Goal: Information Seeking & Learning: Learn about a topic

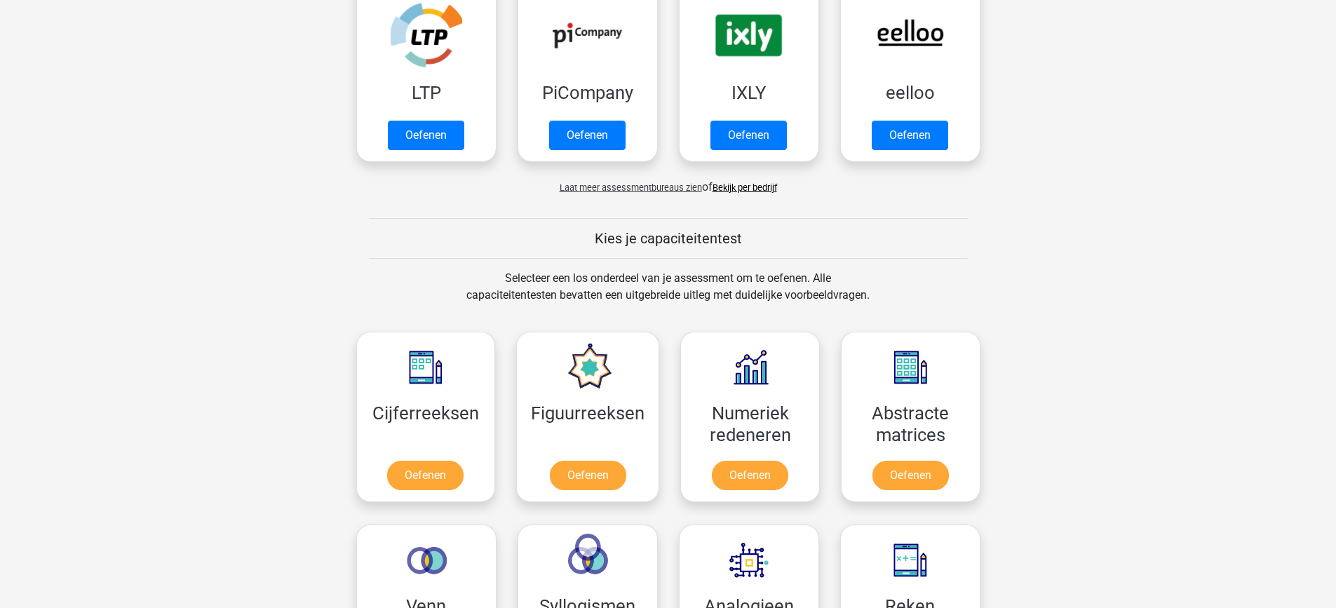
scroll to position [327, 0]
click at [580, 142] on link "Oefenen" at bounding box center [587, 138] width 80 height 31
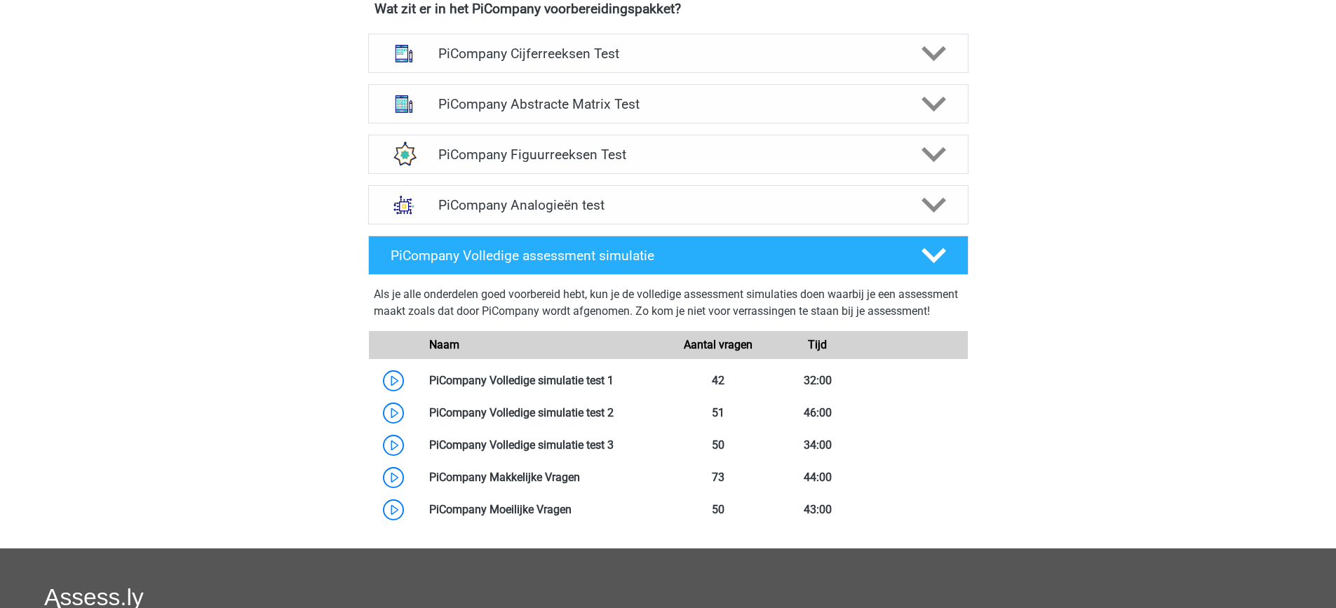
scroll to position [577, 0]
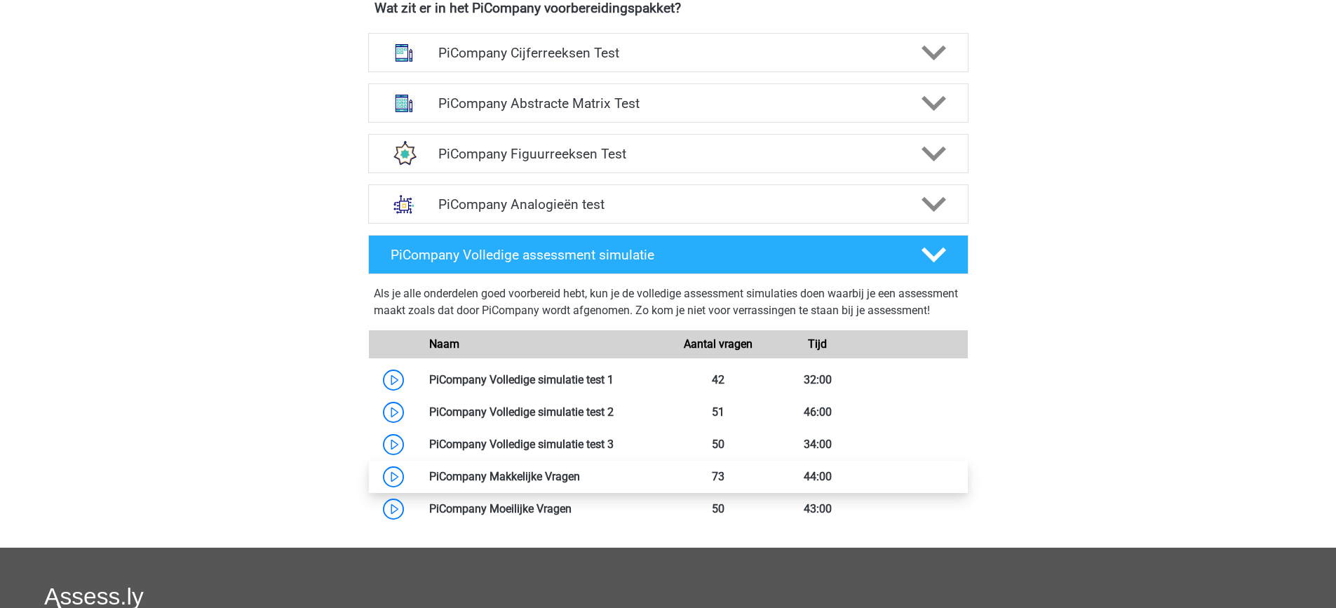
click at [580, 483] on link at bounding box center [580, 476] width 0 height 13
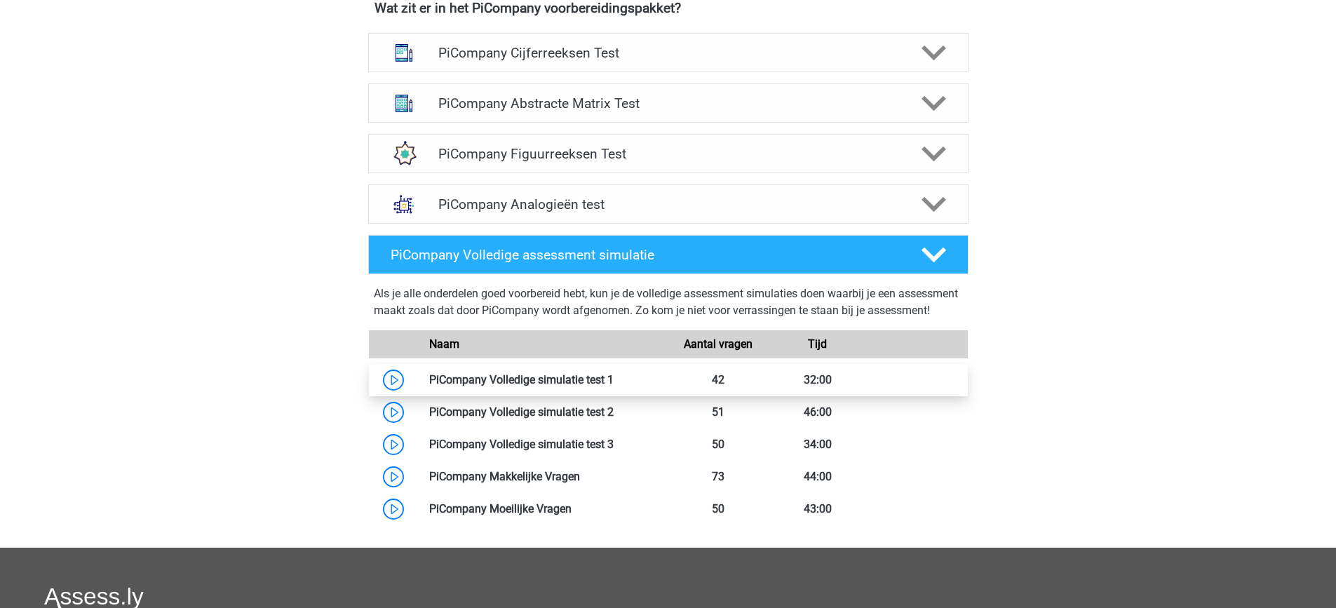
click at [614, 386] on link at bounding box center [614, 379] width 0 height 13
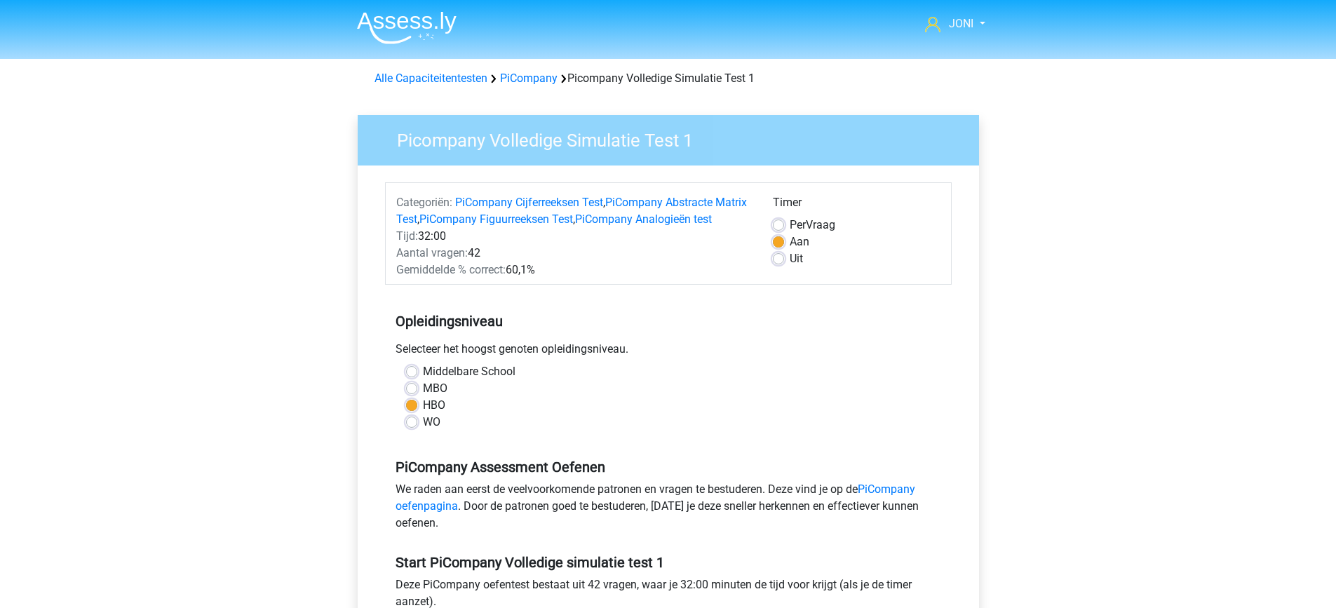
click at [423, 397] on label "MBO" at bounding box center [435, 388] width 25 height 17
click at [413, 394] on input "MBO" at bounding box center [411, 387] width 11 height 14
radio input "true"
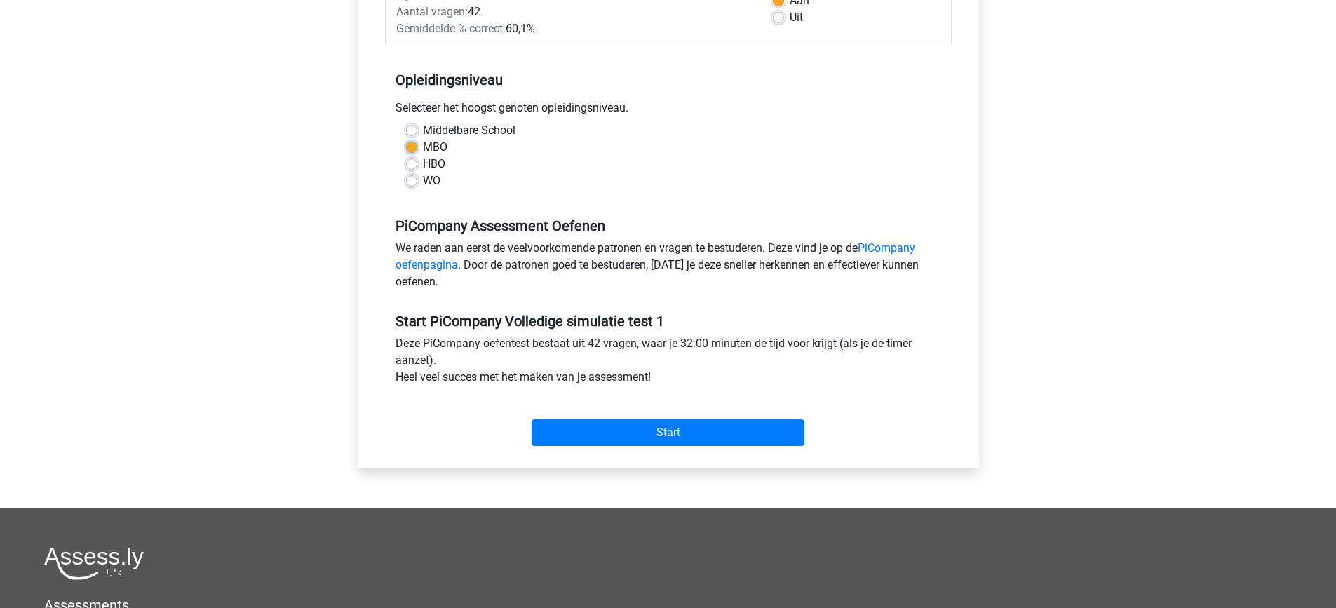
scroll to position [242, 0]
click at [569, 445] on input "Start" at bounding box center [668, 432] width 273 height 27
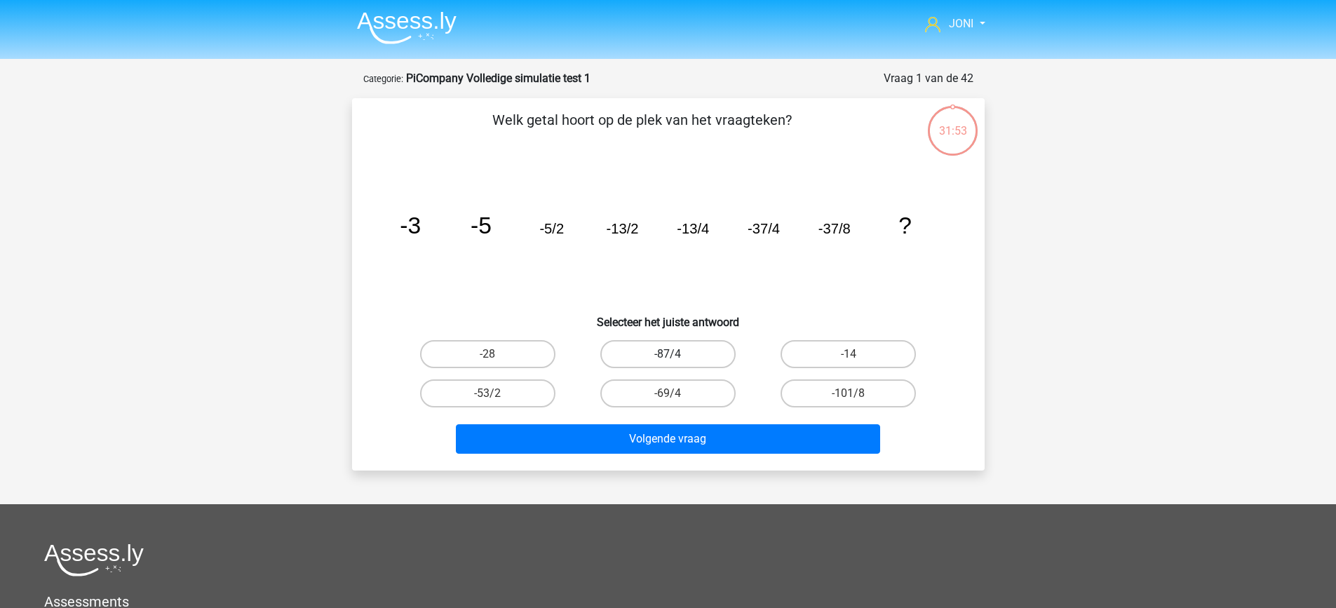
click at [636, 361] on label "-87/4" at bounding box center [667, 354] width 135 height 28
click at [668, 361] on input "-87/4" at bounding box center [672, 358] width 9 height 9
radio input "true"
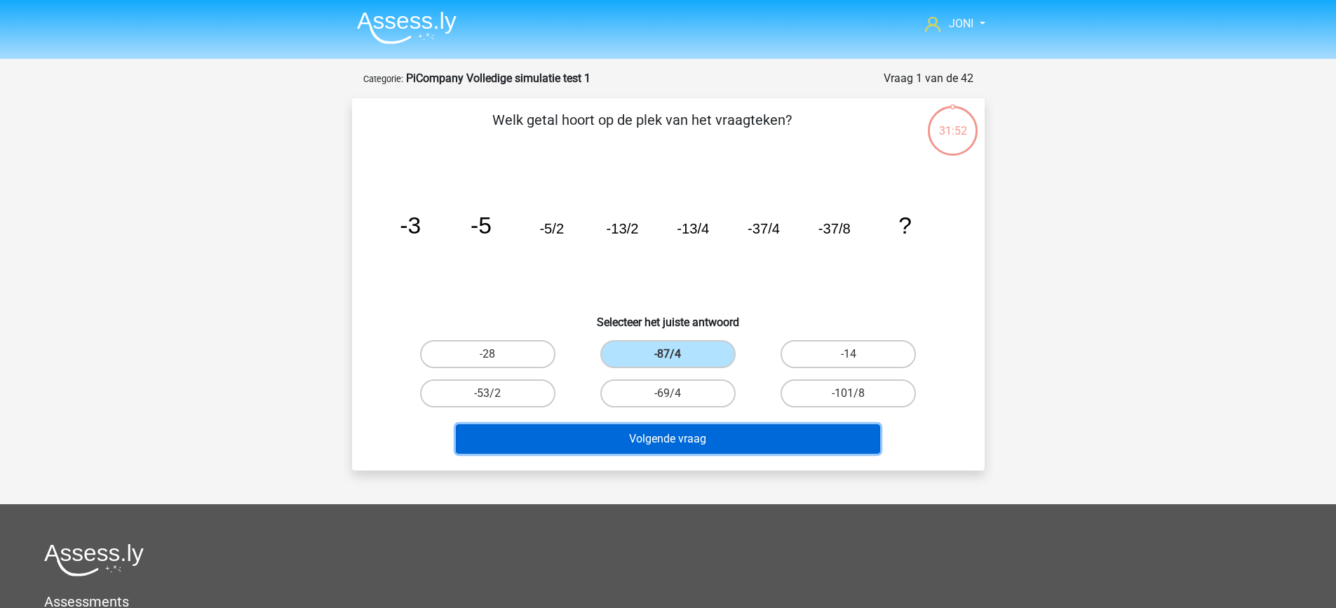
click at [674, 451] on button "Volgende vraag" at bounding box center [668, 438] width 424 height 29
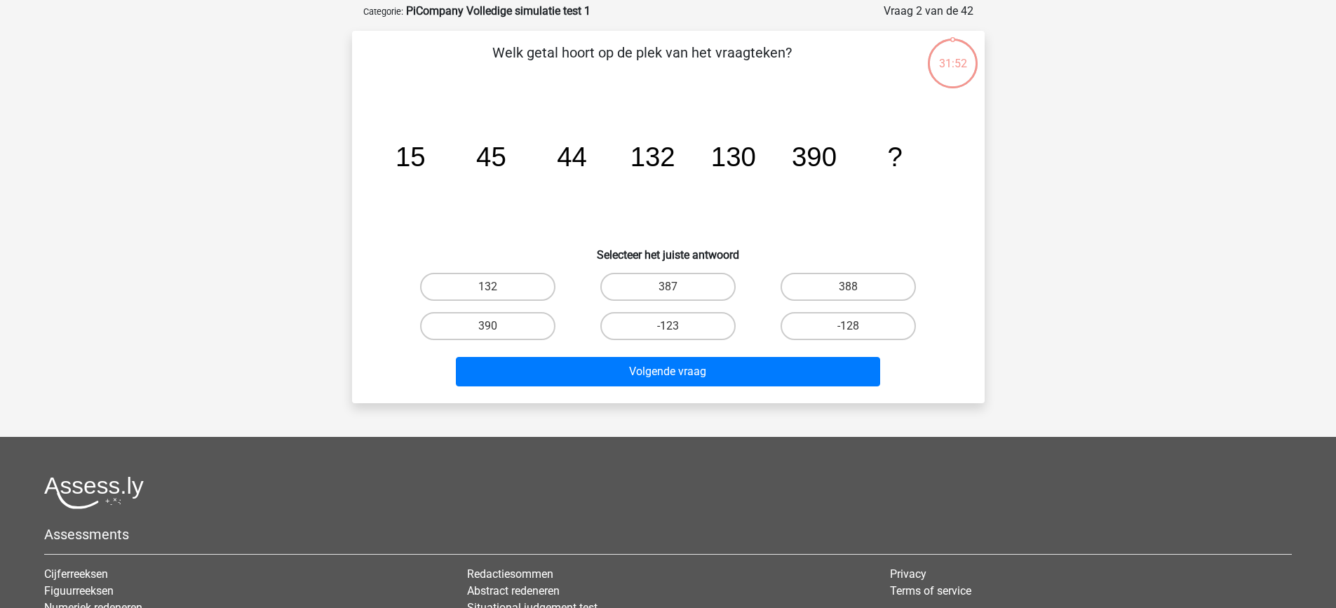
scroll to position [70, 0]
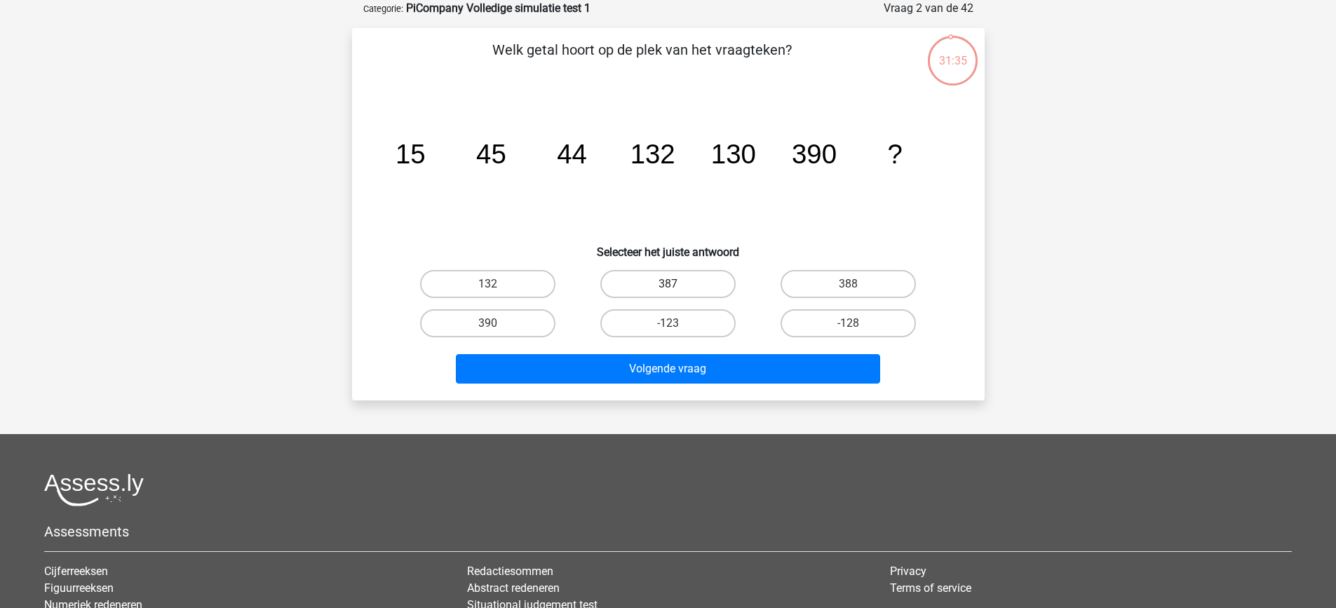
click at [697, 287] on label "387" at bounding box center [667, 284] width 135 height 28
click at [677, 287] on input "387" at bounding box center [672, 288] width 9 height 9
radio input "true"
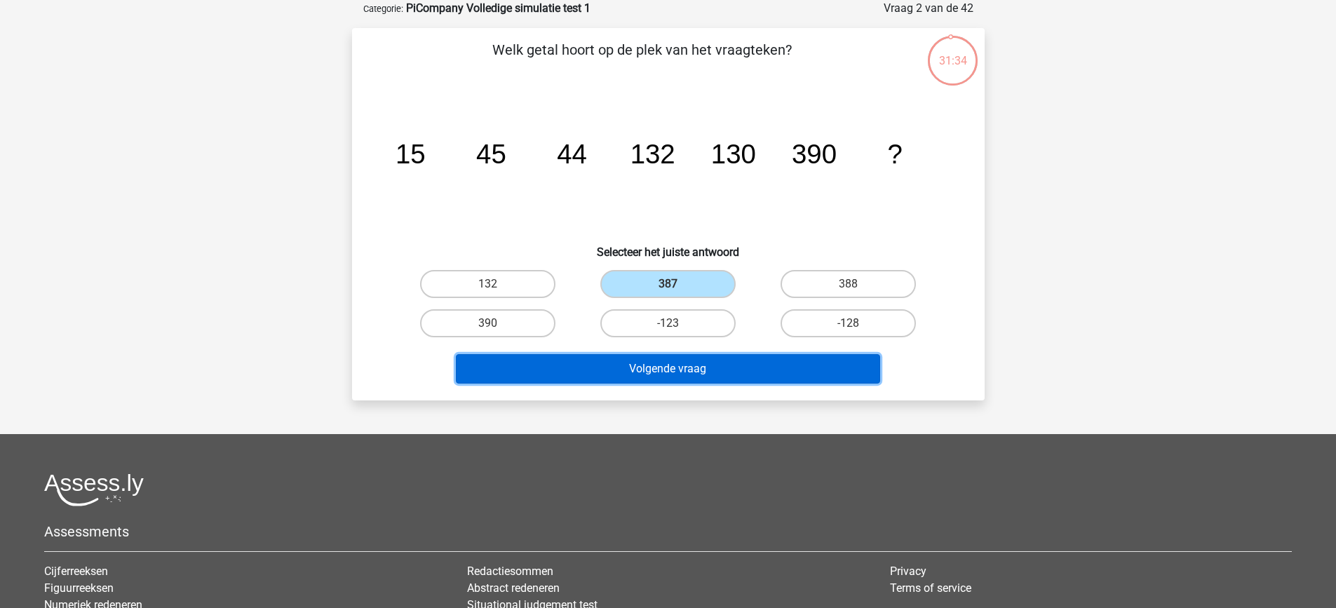
click at [706, 360] on button "Volgende vraag" at bounding box center [668, 368] width 424 height 29
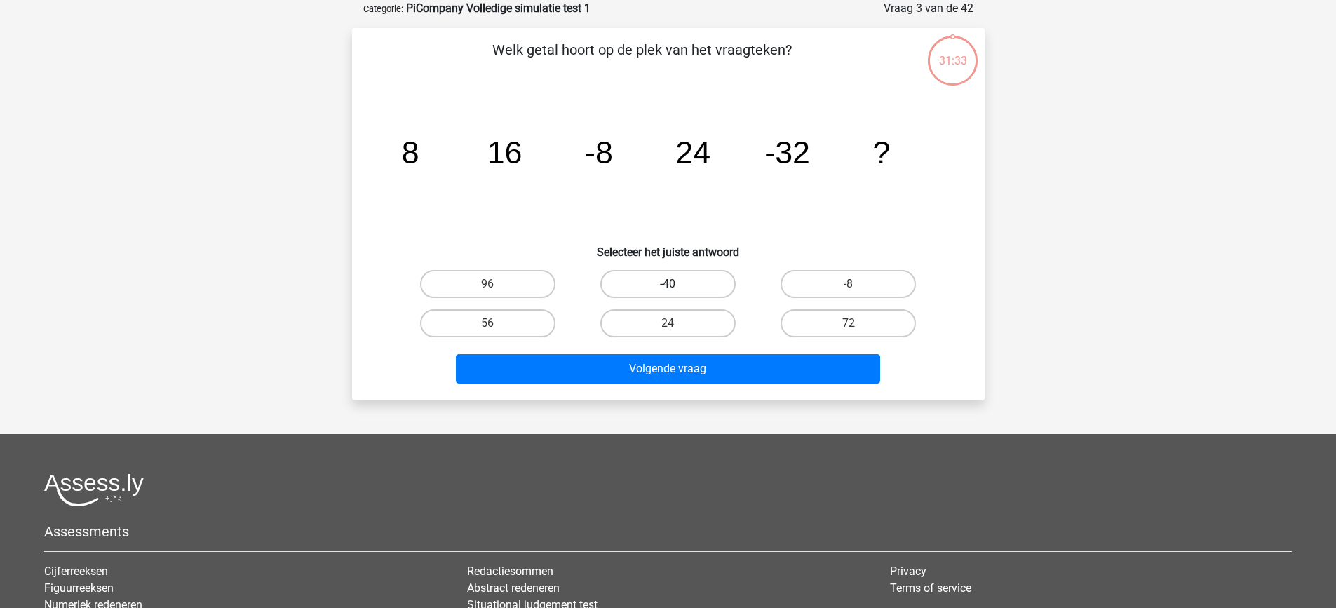
click at [700, 285] on label "-40" at bounding box center [667, 284] width 135 height 28
click at [677, 285] on input "-40" at bounding box center [672, 288] width 9 height 9
radio input "true"
click at [700, 285] on label "-40" at bounding box center [667, 284] width 135 height 28
click at [677, 285] on input "-40" at bounding box center [672, 288] width 9 height 9
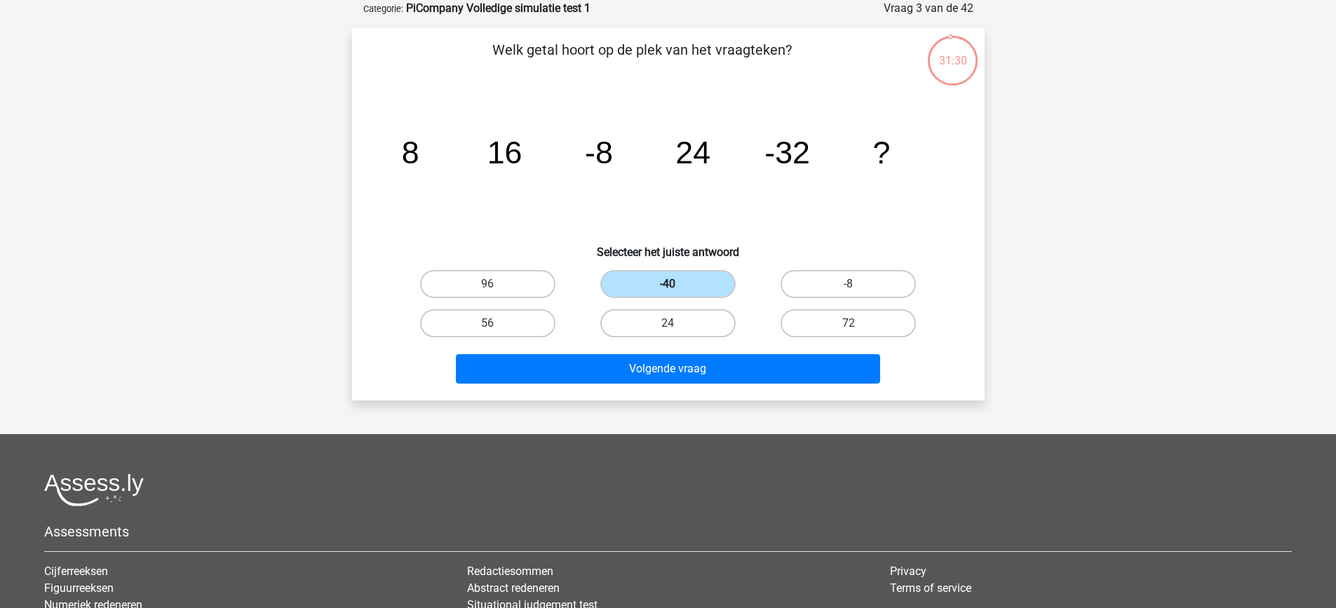
click at [700, 285] on label "-40" at bounding box center [667, 284] width 135 height 28
click at [677, 285] on input "-40" at bounding box center [672, 288] width 9 height 9
click at [699, 193] on icon "image/svg+xml 8 16 -8 24 -32 ?" at bounding box center [668, 164] width 565 height 142
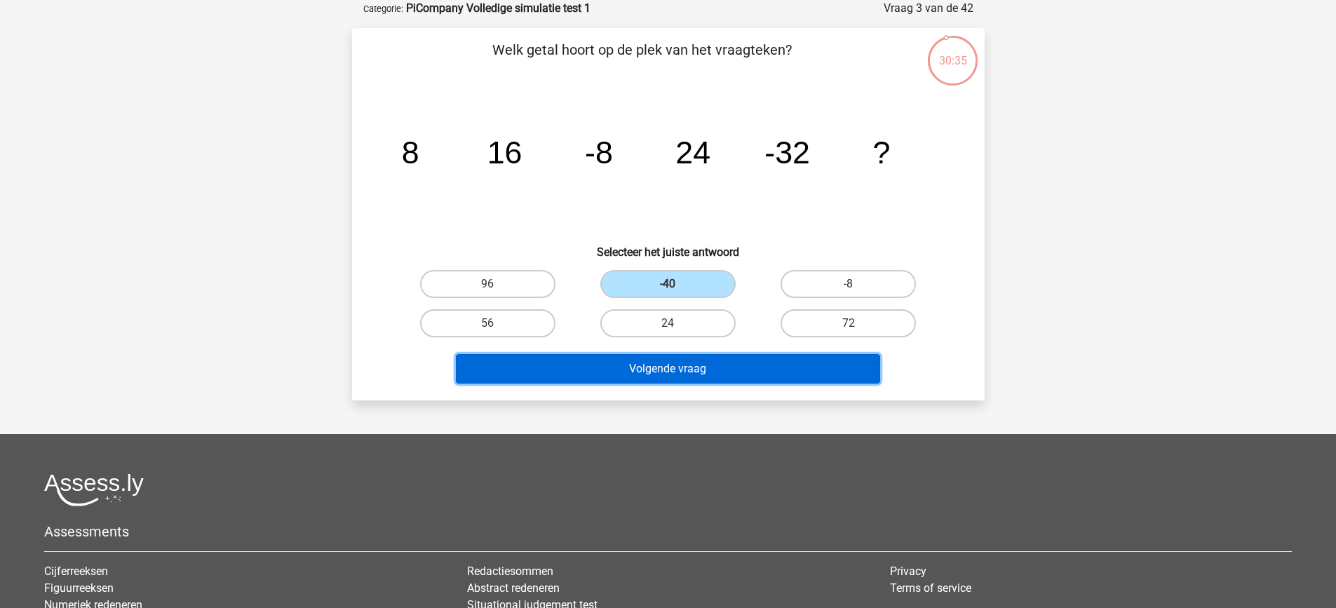
click at [755, 358] on button "Volgende vraag" at bounding box center [668, 368] width 424 height 29
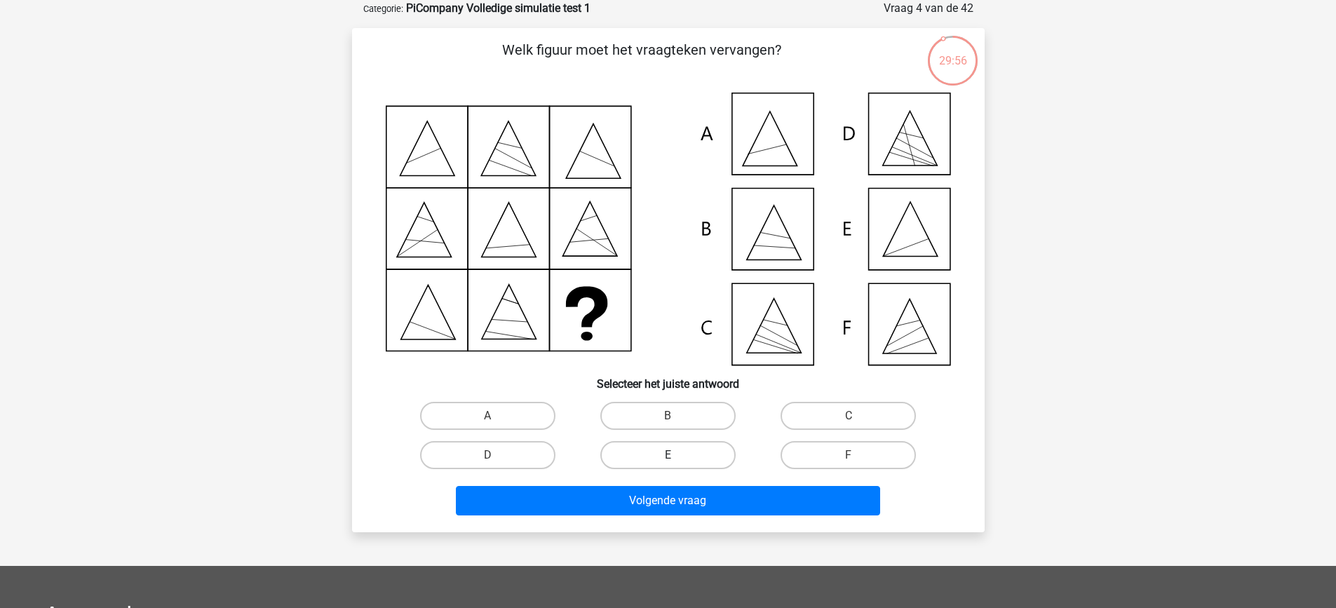
click at [650, 450] on label "E" at bounding box center [667, 455] width 135 height 28
click at [668, 455] on input "E" at bounding box center [672, 459] width 9 height 9
radio input "true"
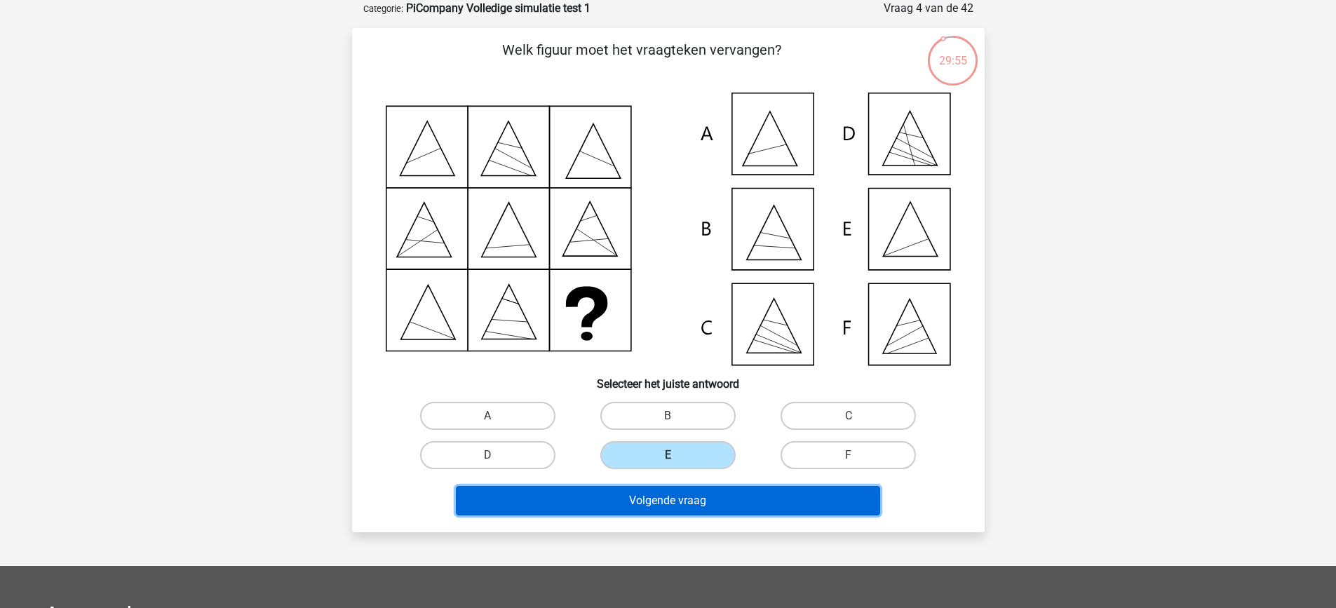
click at [664, 510] on button "Volgende vraag" at bounding box center [668, 500] width 424 height 29
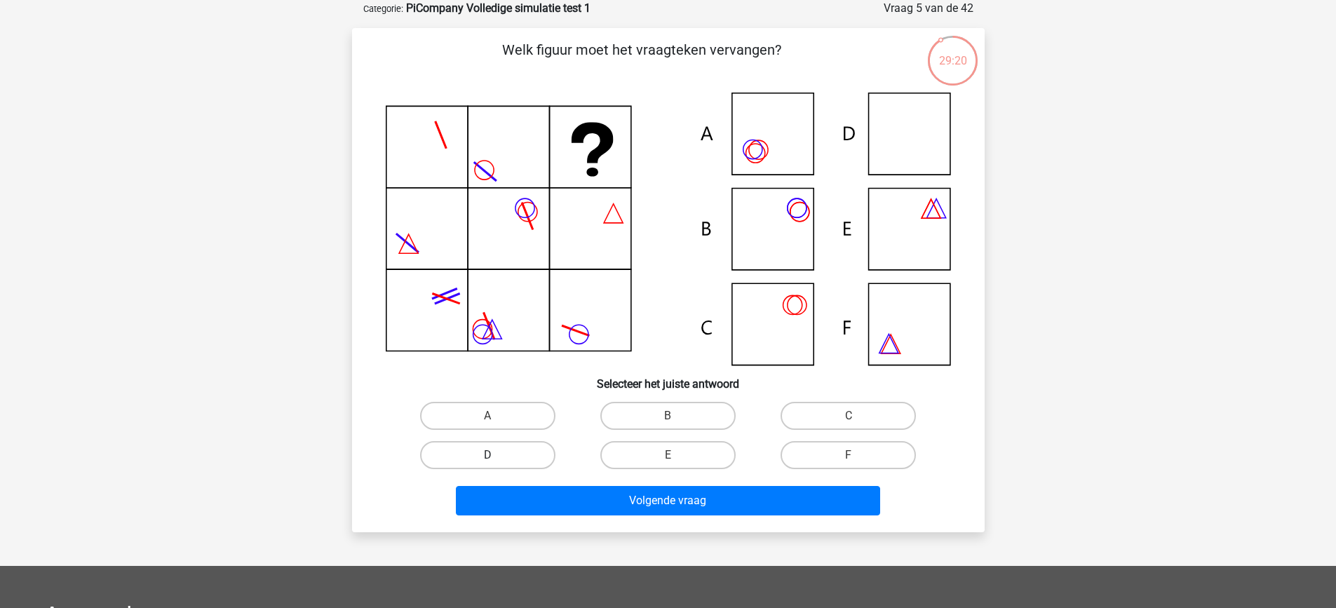
click at [523, 459] on label "D" at bounding box center [487, 455] width 135 height 28
click at [497, 459] on input "D" at bounding box center [492, 459] width 9 height 9
radio input "true"
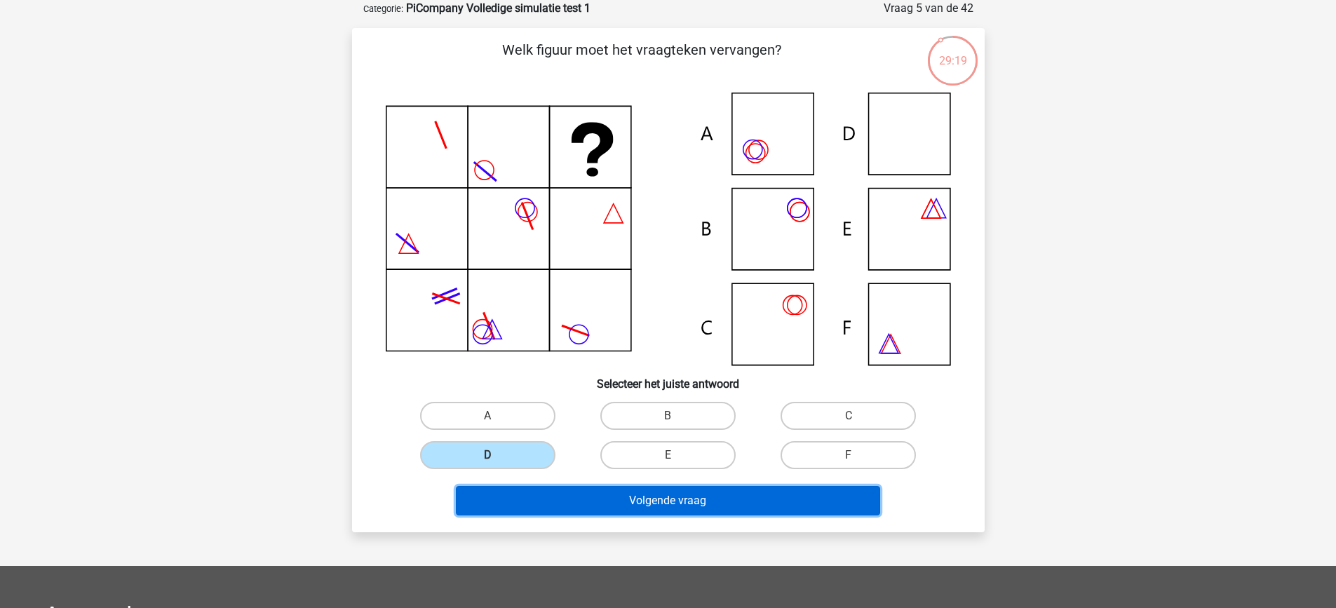
click at [619, 495] on button "Volgende vraag" at bounding box center [668, 500] width 424 height 29
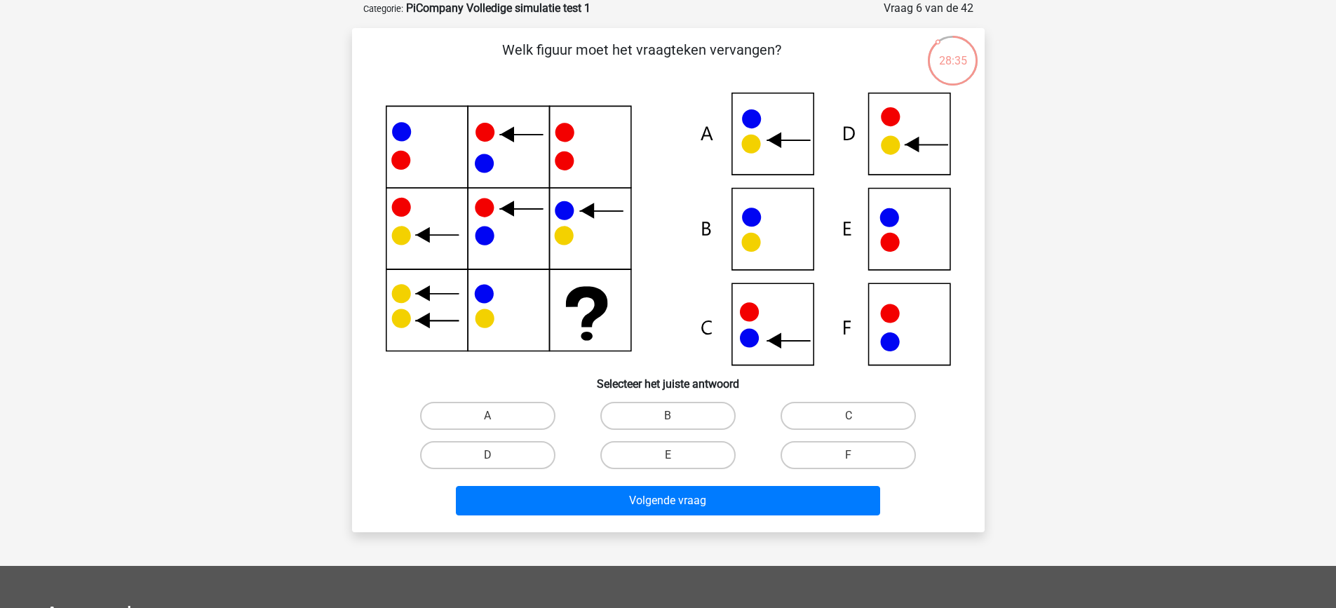
click at [660, 431] on div "B" at bounding box center [668, 415] width 180 height 39
click at [660, 424] on label "B" at bounding box center [667, 416] width 135 height 28
click at [668, 424] on input "B" at bounding box center [672, 420] width 9 height 9
radio input "true"
